Goal: Browse casually: Explore the website without a specific task or goal

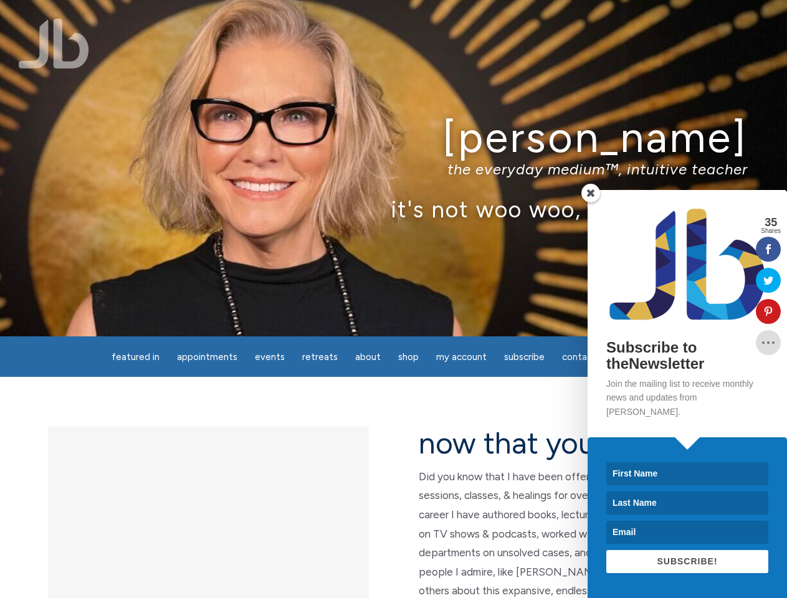
click at [393, 299] on div "[PERSON_NAME] the everyday medium™, intuitive teacher it's not woo woo, it's tr…" at bounding box center [393, 168] width 787 height 337
click at [207, 357] on span "Appointments" at bounding box center [207, 357] width 60 height 11
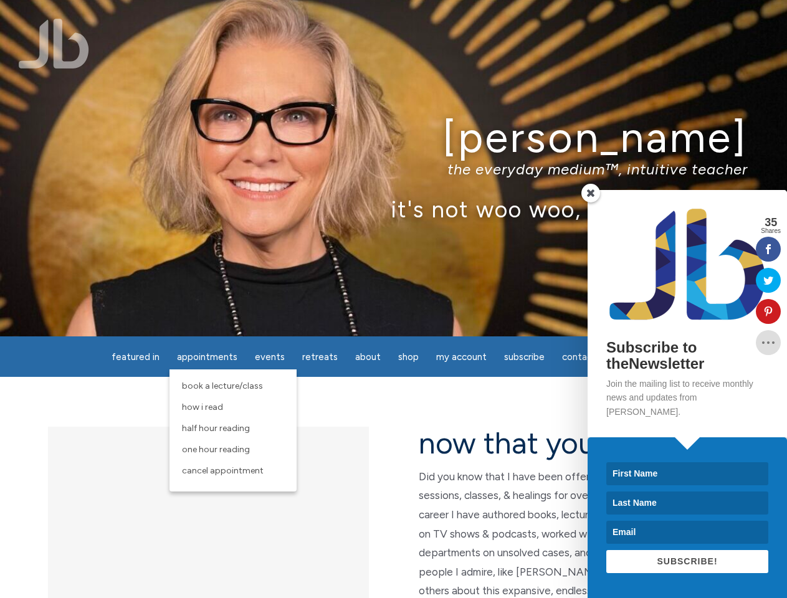
click at [270, 357] on span "Events" at bounding box center [270, 357] width 30 height 11
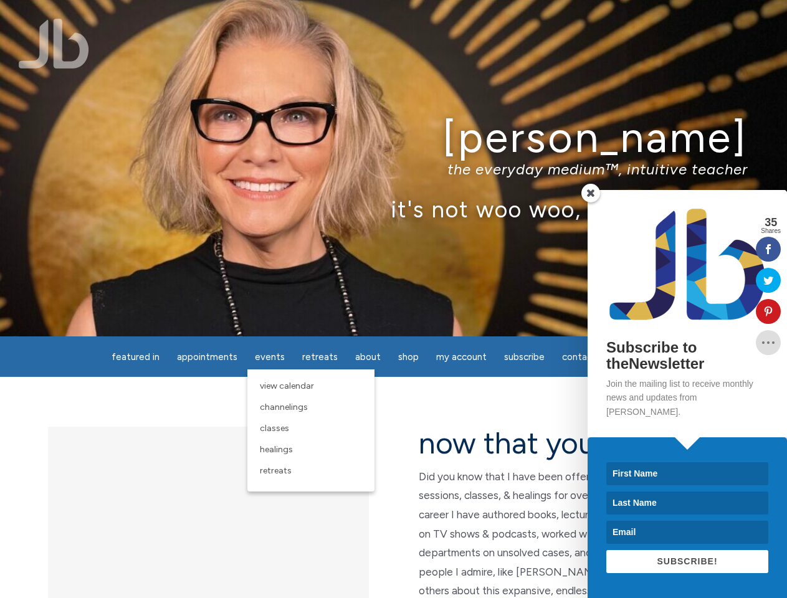
click at [368, 357] on span "About" at bounding box center [368, 357] width 26 height 11
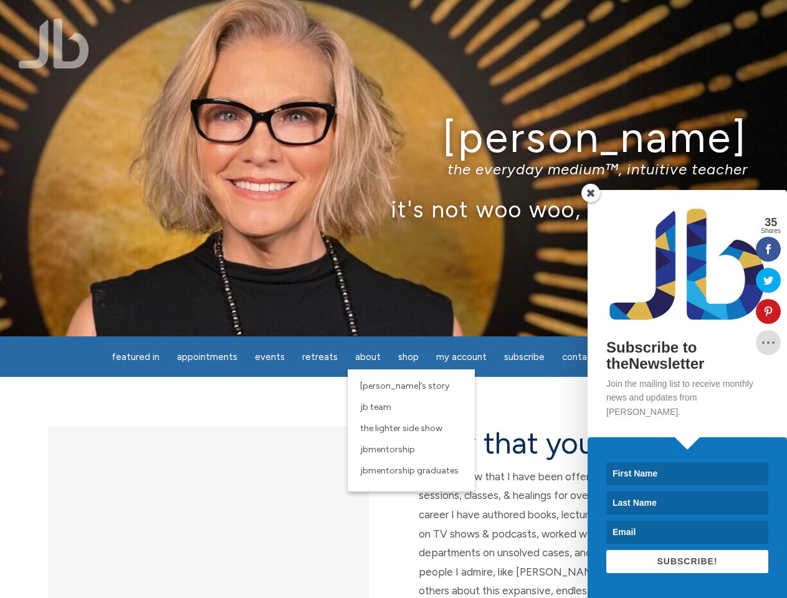
click at [461, 357] on span "My Account" at bounding box center [461, 357] width 50 height 11
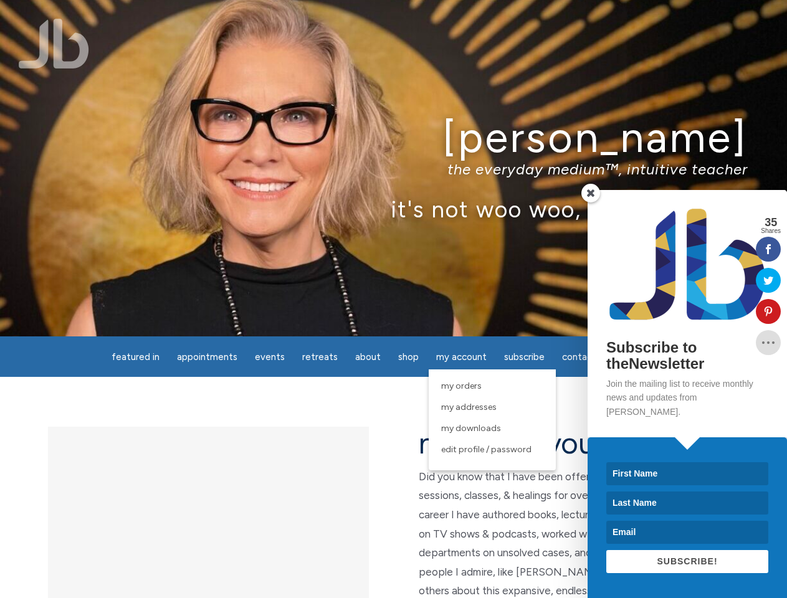
click at [393, 168] on p "the everyday medium™, intuitive teacher" at bounding box center [393, 169] width 709 height 18
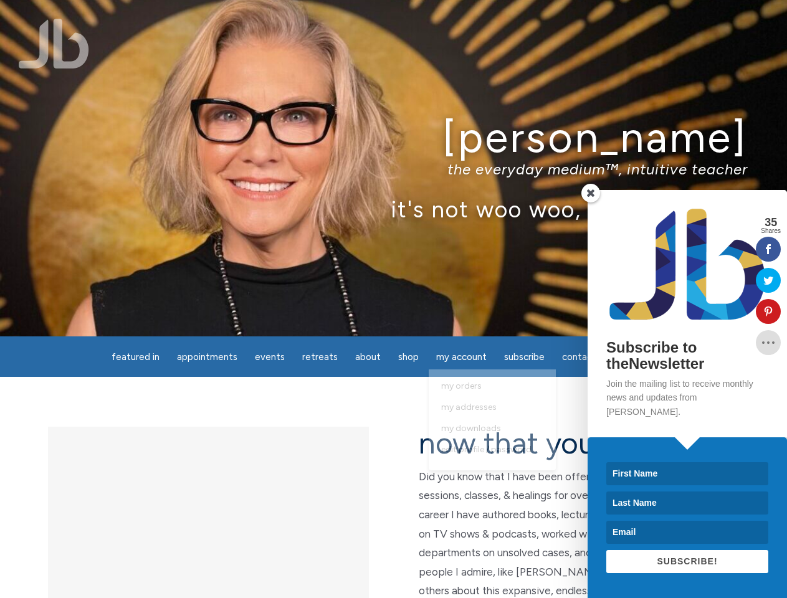
click at [768, 312] on icon at bounding box center [768, 312] width 25 height 10
